Goal: Task Accomplishment & Management: Manage account settings

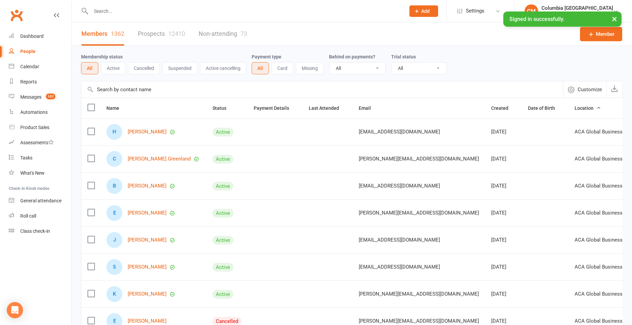
click at [182, 11] on input "text" at bounding box center [245, 10] width 312 height 9
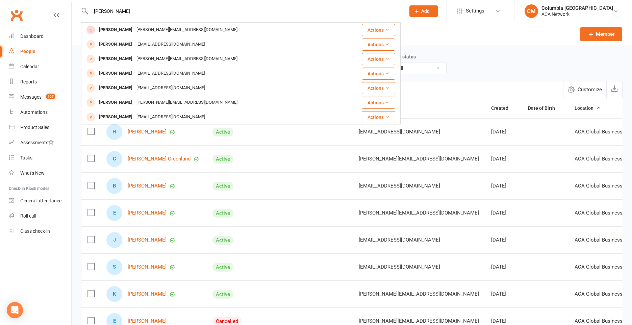
type input "[PERSON_NAME]"
click at [211, 29] on div "Evan Foster [EMAIL_ADDRESS][DOMAIN_NAME]" at bounding box center [214, 30] width 265 height 14
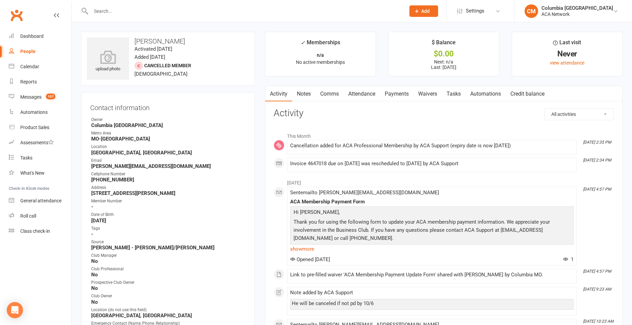
click at [430, 92] on link "Waivers" at bounding box center [428, 94] width 28 height 16
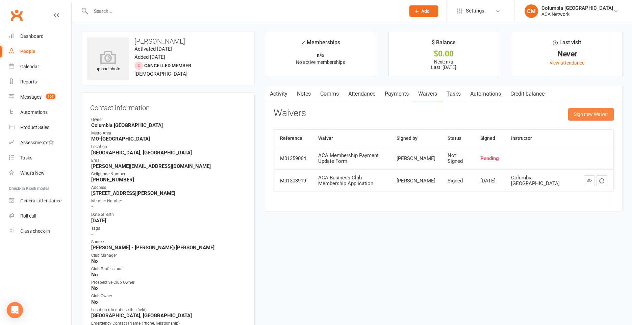
click at [596, 114] on button "Sign new Waiver" at bounding box center [591, 114] width 46 height 12
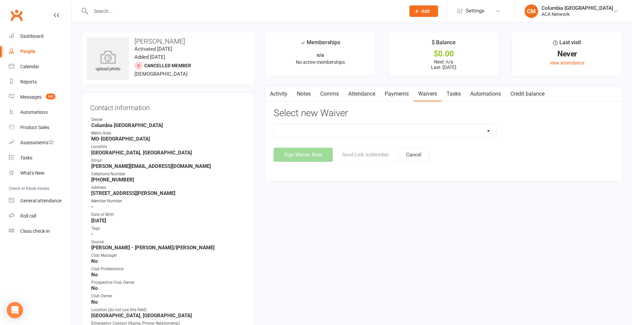
click at [487, 131] on select "ACA Business Club Membership Application ACA Membership Payment Update Form" at bounding box center [385, 131] width 223 height 14
select select "10856"
click at [274, 124] on select "ACA Business Club Membership Application ACA Membership Payment Update Form" at bounding box center [385, 131] width 223 height 14
click at [359, 154] on button "Send Link to Member" at bounding box center [366, 155] width 62 height 14
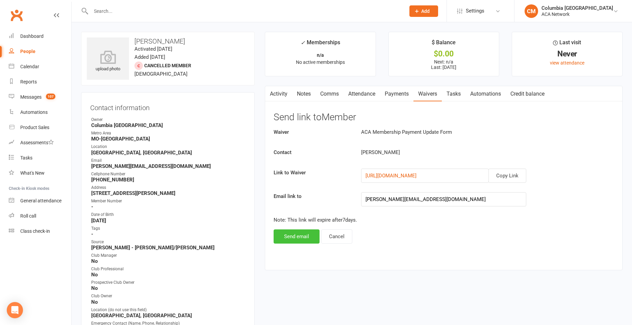
click at [300, 235] on button "Send email" at bounding box center [297, 236] width 46 height 14
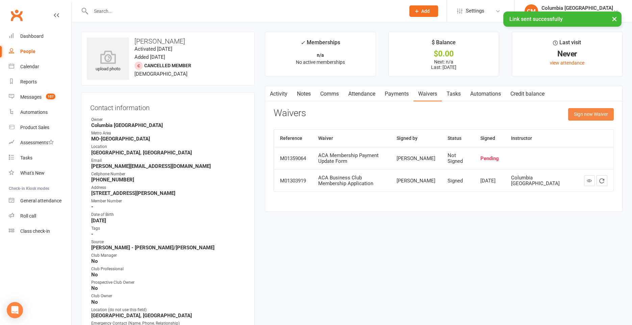
click at [586, 113] on button "Sign new Waiver" at bounding box center [591, 114] width 46 height 12
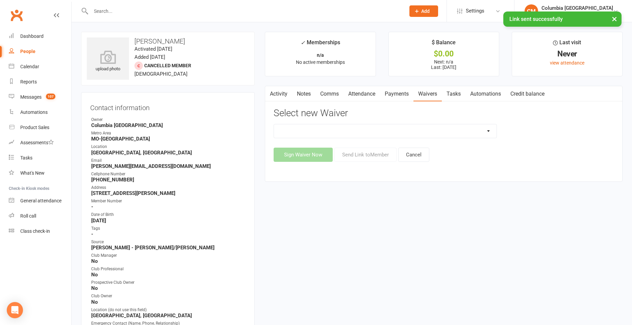
click at [467, 131] on select "ACA Business Club Membership Application ACA Membership Payment Update Form" at bounding box center [385, 131] width 223 height 14
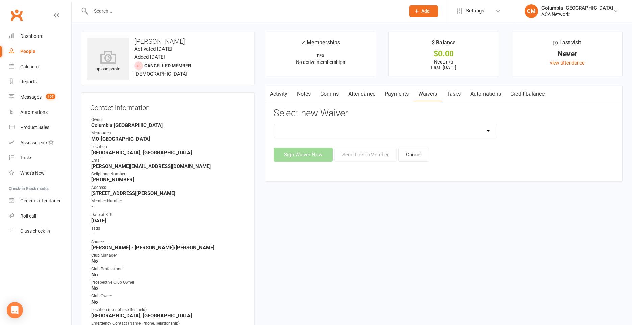
select select "10856"
click at [274, 124] on select "ACA Business Club Membership Application ACA Membership Payment Update Form" at bounding box center [385, 131] width 223 height 14
click at [353, 155] on button "Send Link to Member" at bounding box center [366, 155] width 62 height 14
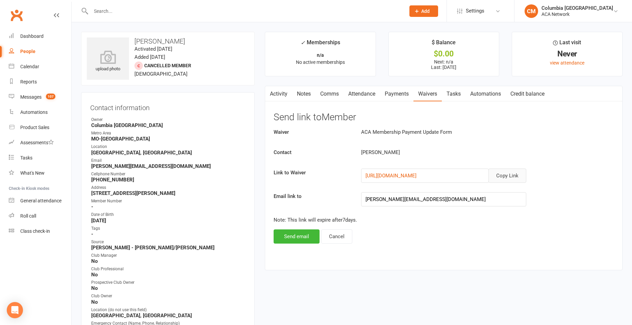
click at [504, 175] on button "Copy Link" at bounding box center [508, 176] width 38 height 14
